Goal: Navigation & Orientation: Find specific page/section

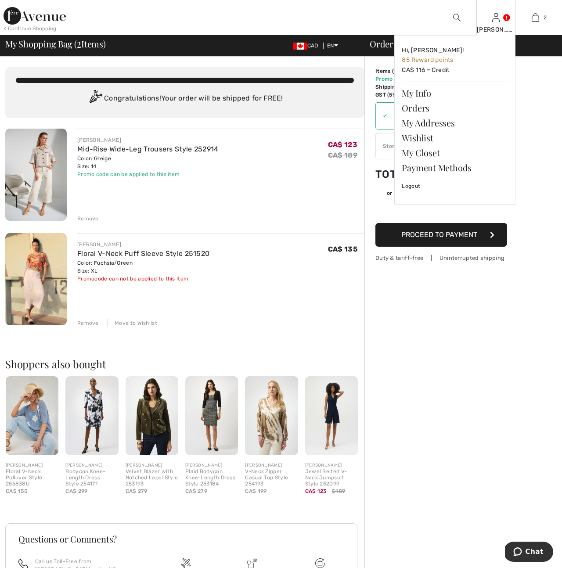
click at [496, 19] on img at bounding box center [495, 17] width 7 height 11
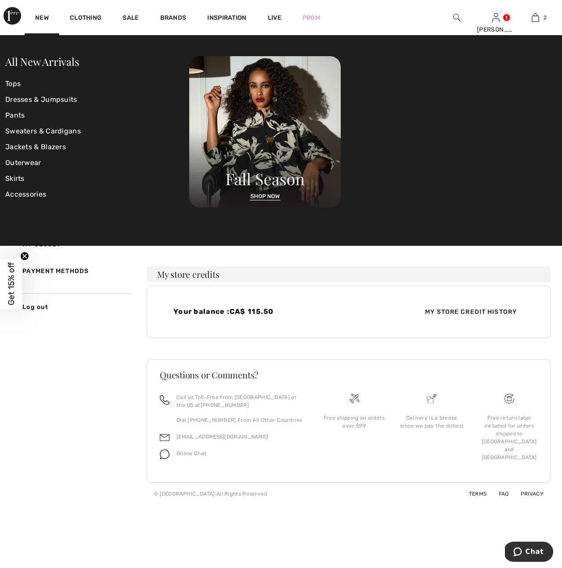
click at [11, 17] on img at bounding box center [13, 16] width 18 height 18
